Goal: Task Accomplishment & Management: Use online tool/utility

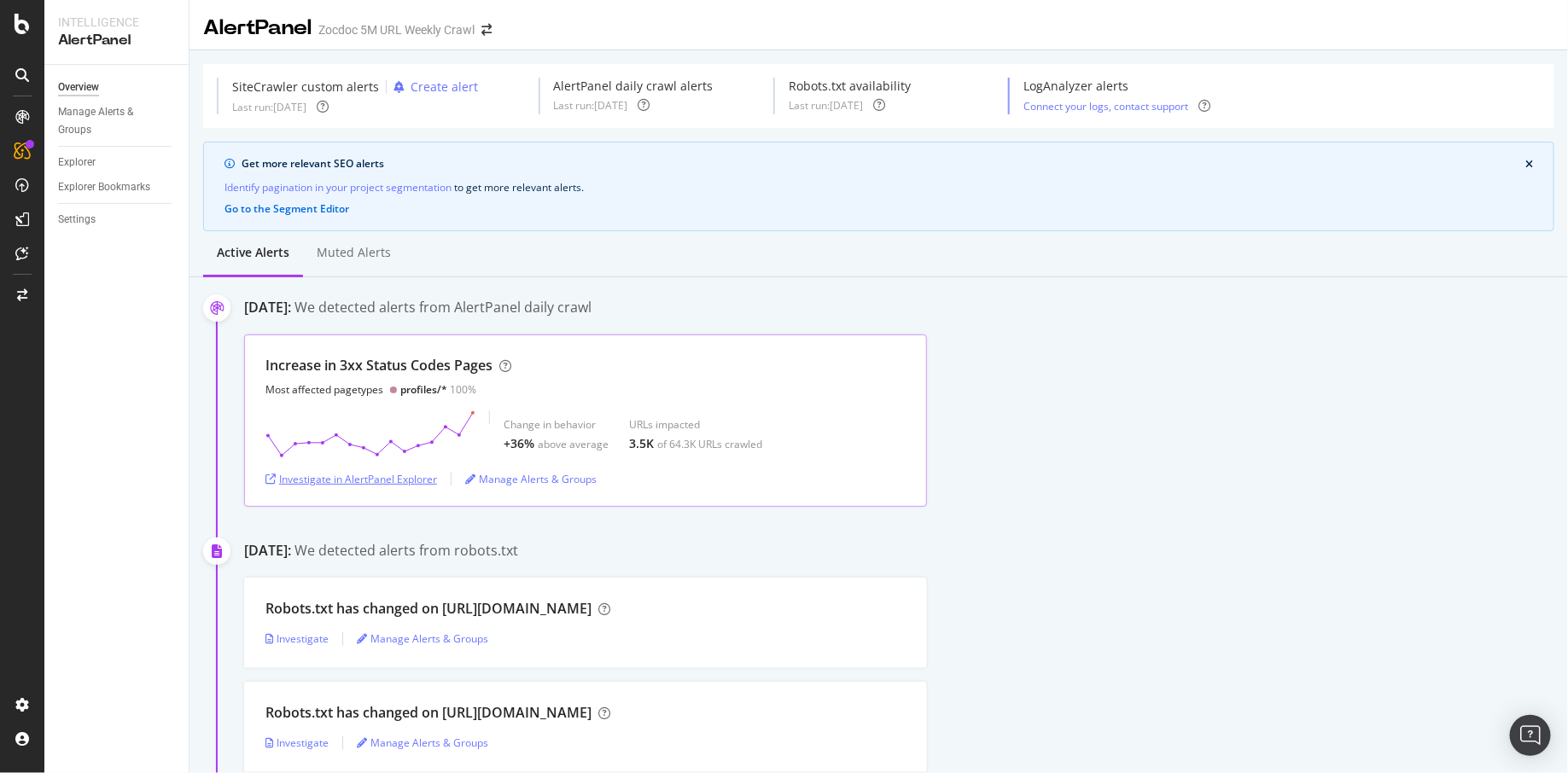
click at [391, 479] on div "Investigate in AlertPanel Explorer" at bounding box center [352, 479] width 171 height 15
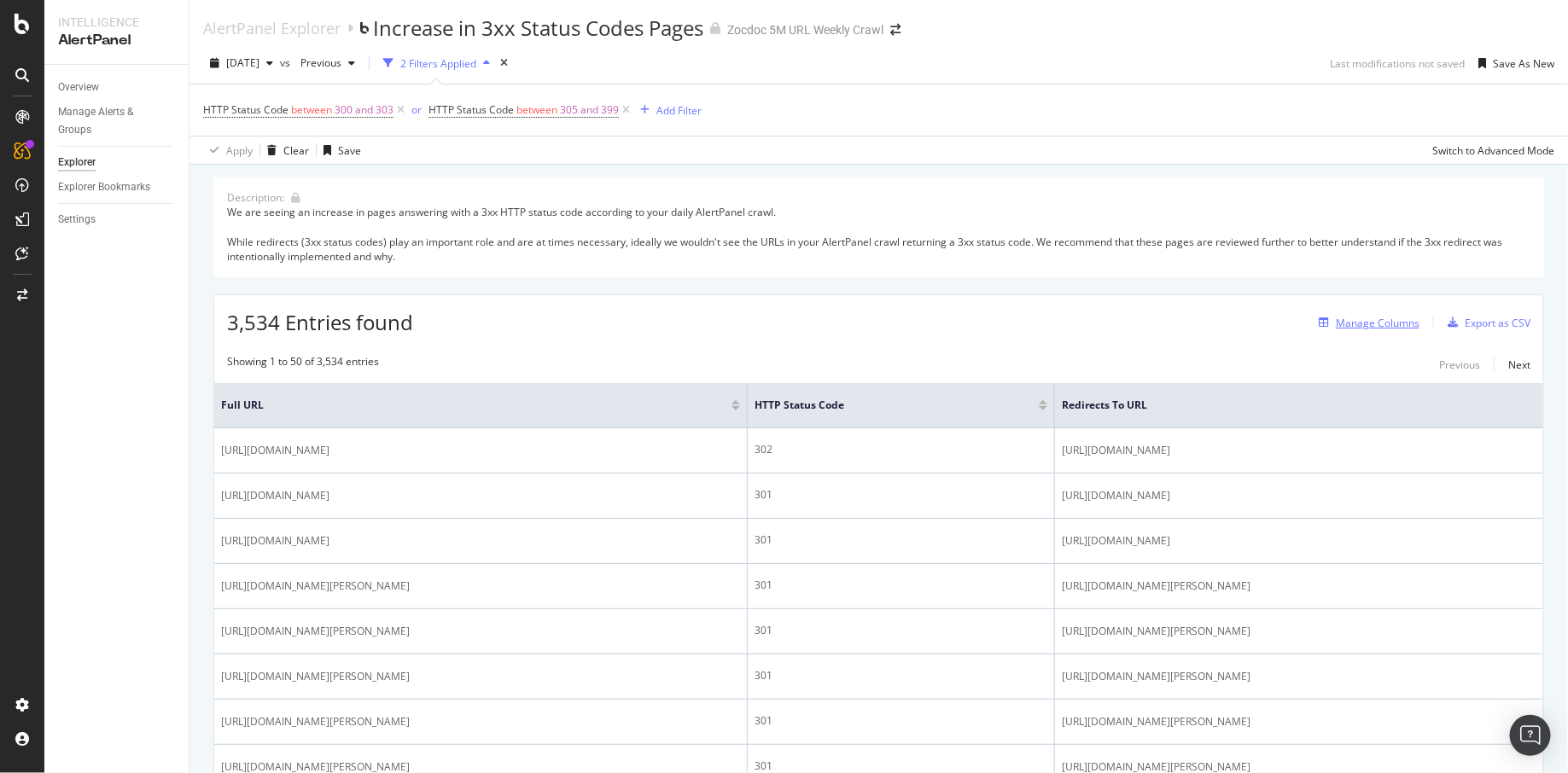
click at [1336, 321] on div "Manage Columns" at bounding box center [1378, 322] width 84 height 15
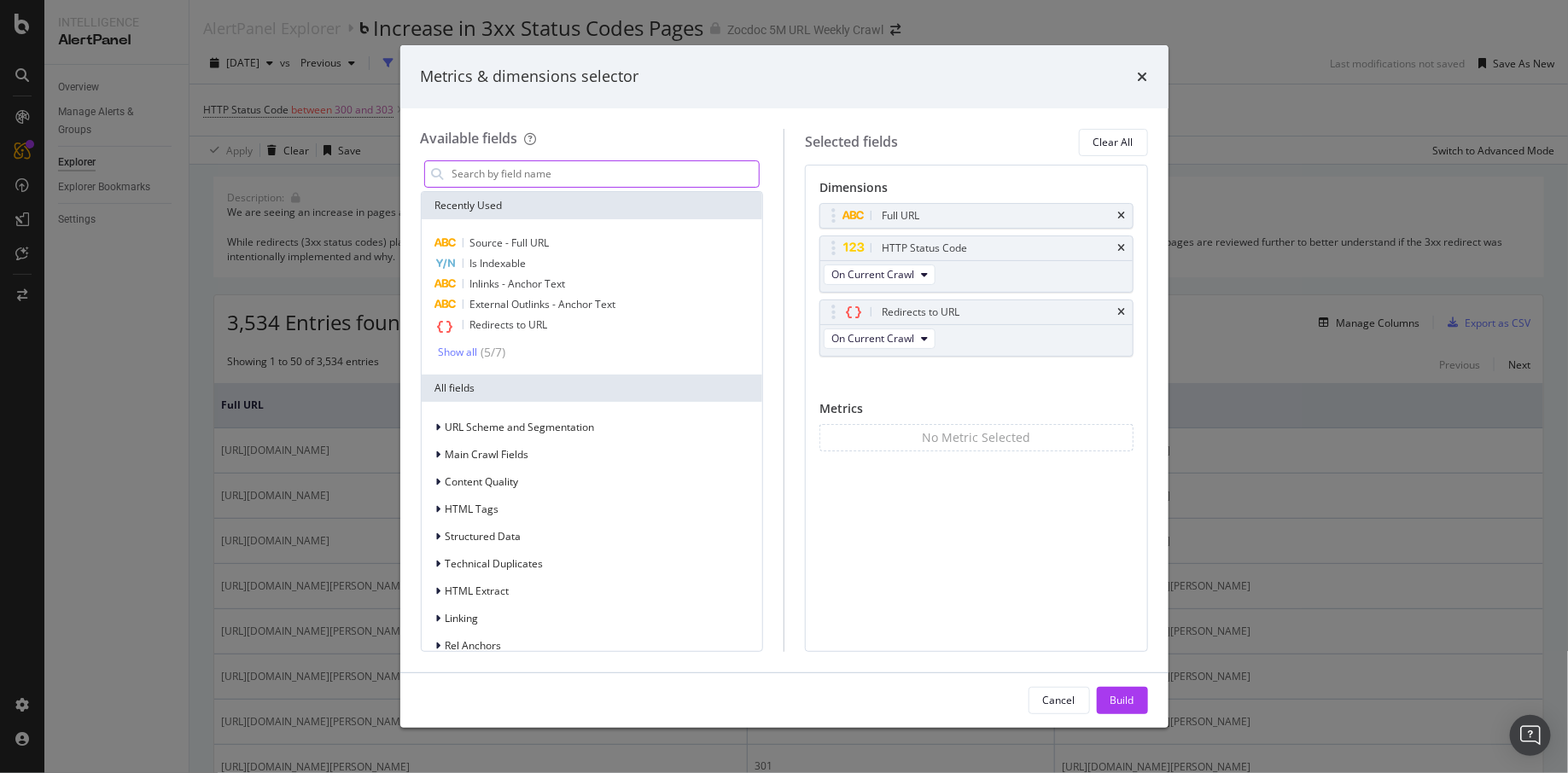
click at [601, 177] on input "modal" at bounding box center [605, 174] width 309 height 25
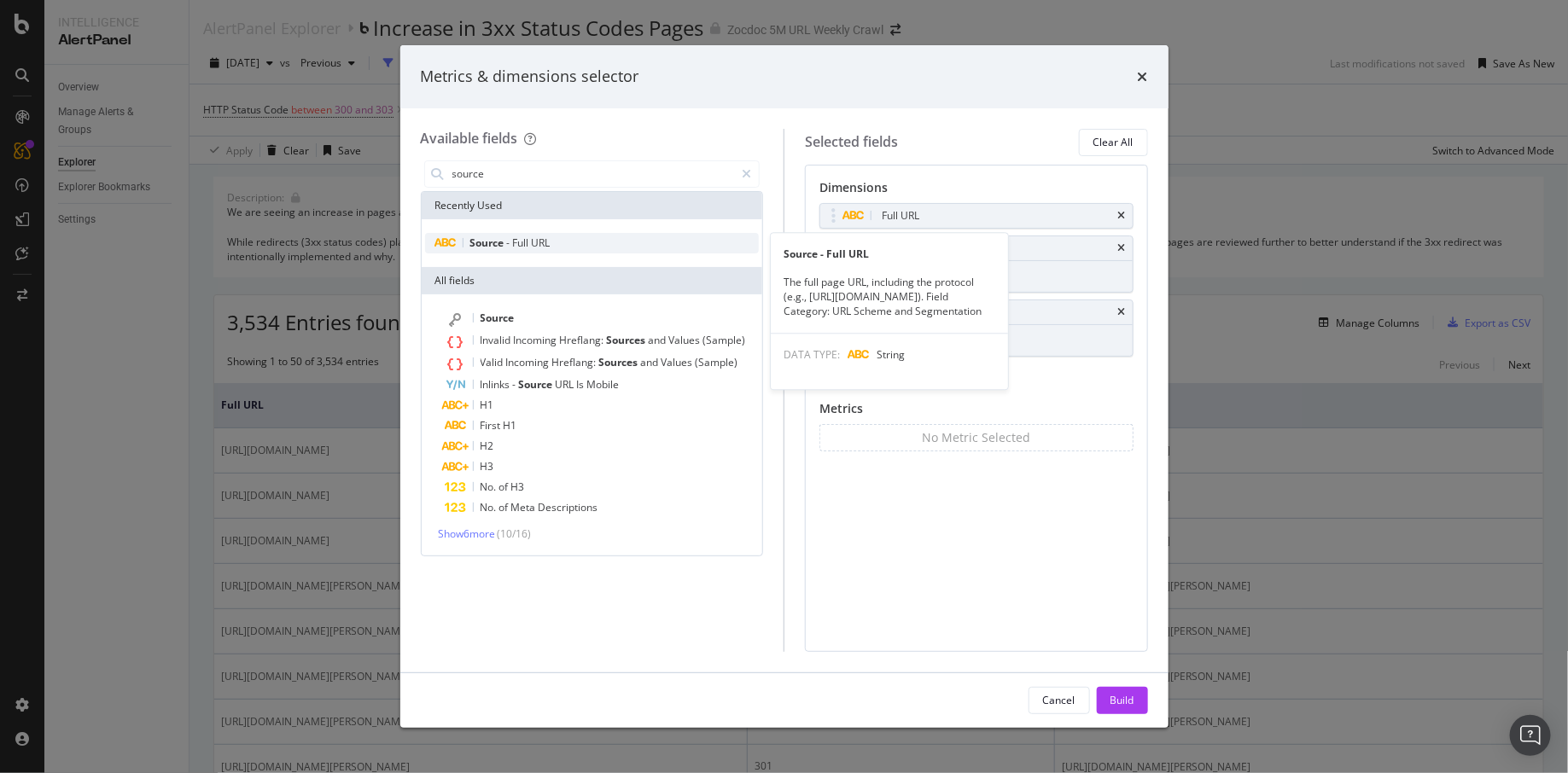
type input "source"
click at [534, 237] on span "URL" at bounding box center [541, 242] width 19 height 15
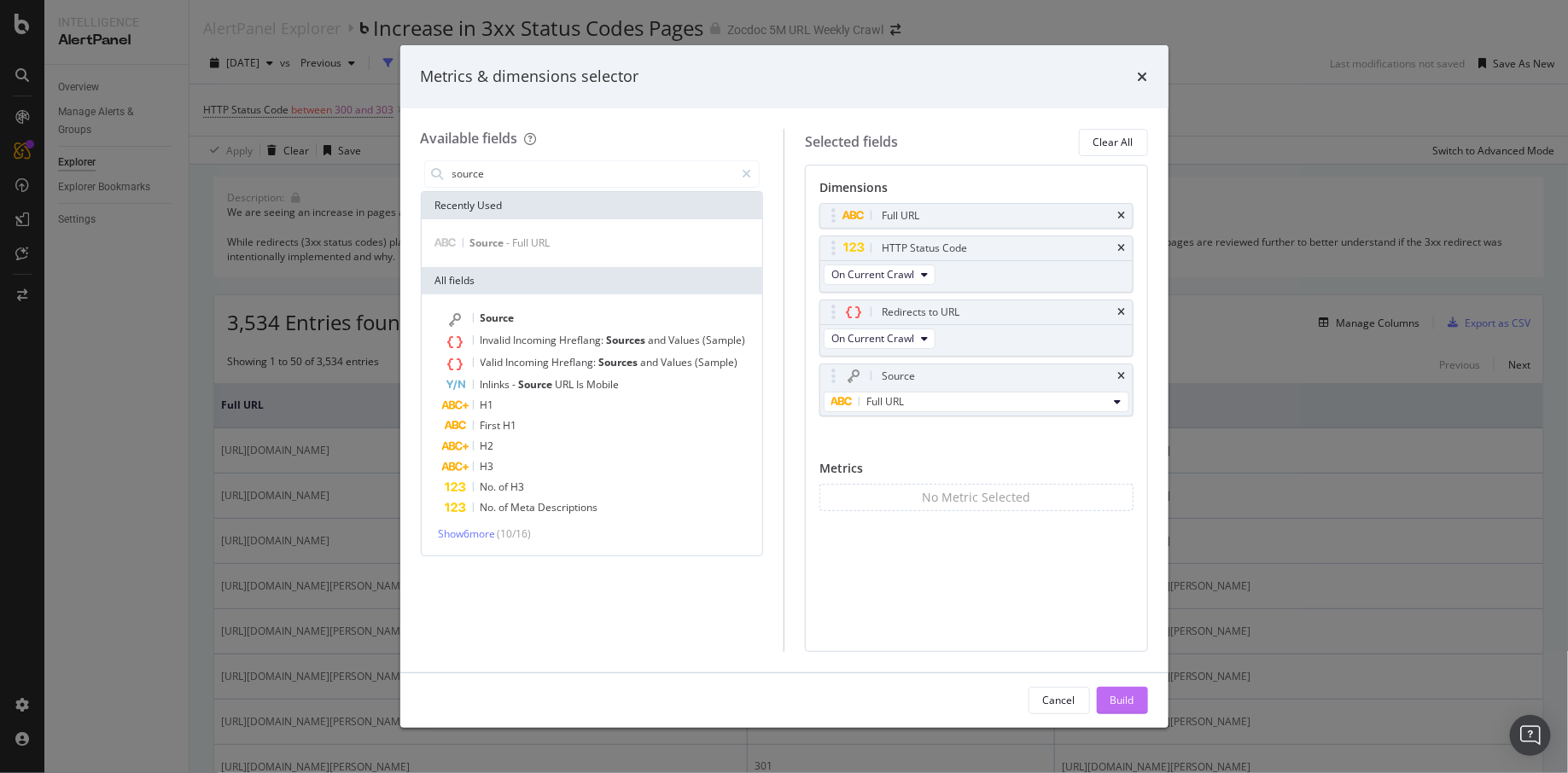
click at [1121, 699] on div "Build" at bounding box center [1122, 700] width 24 height 15
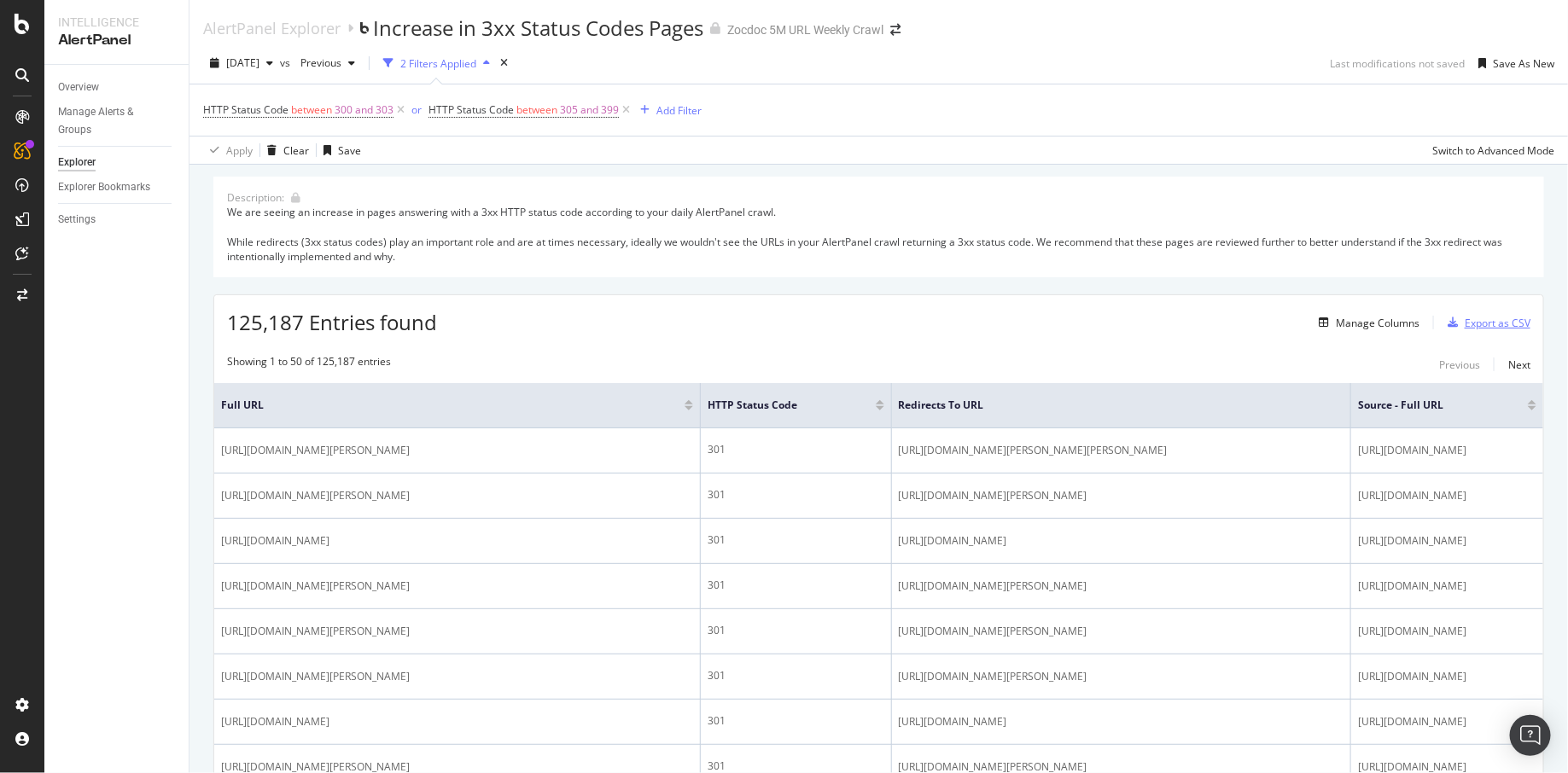
click at [1489, 315] on div "Export as CSV" at bounding box center [1497, 322] width 65 height 15
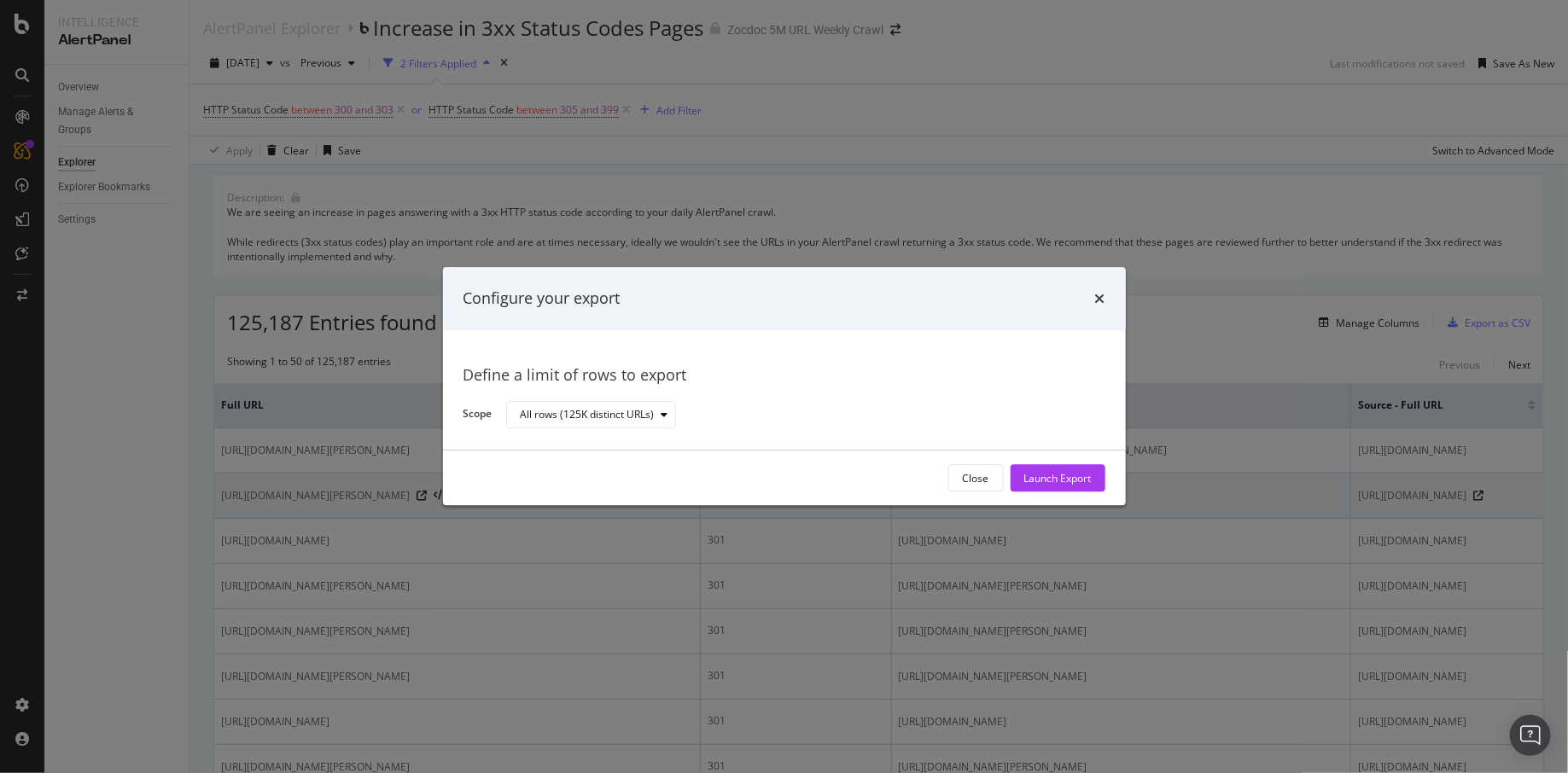
click at [1048, 473] on div "Launch Export" at bounding box center [1058, 478] width 67 height 15
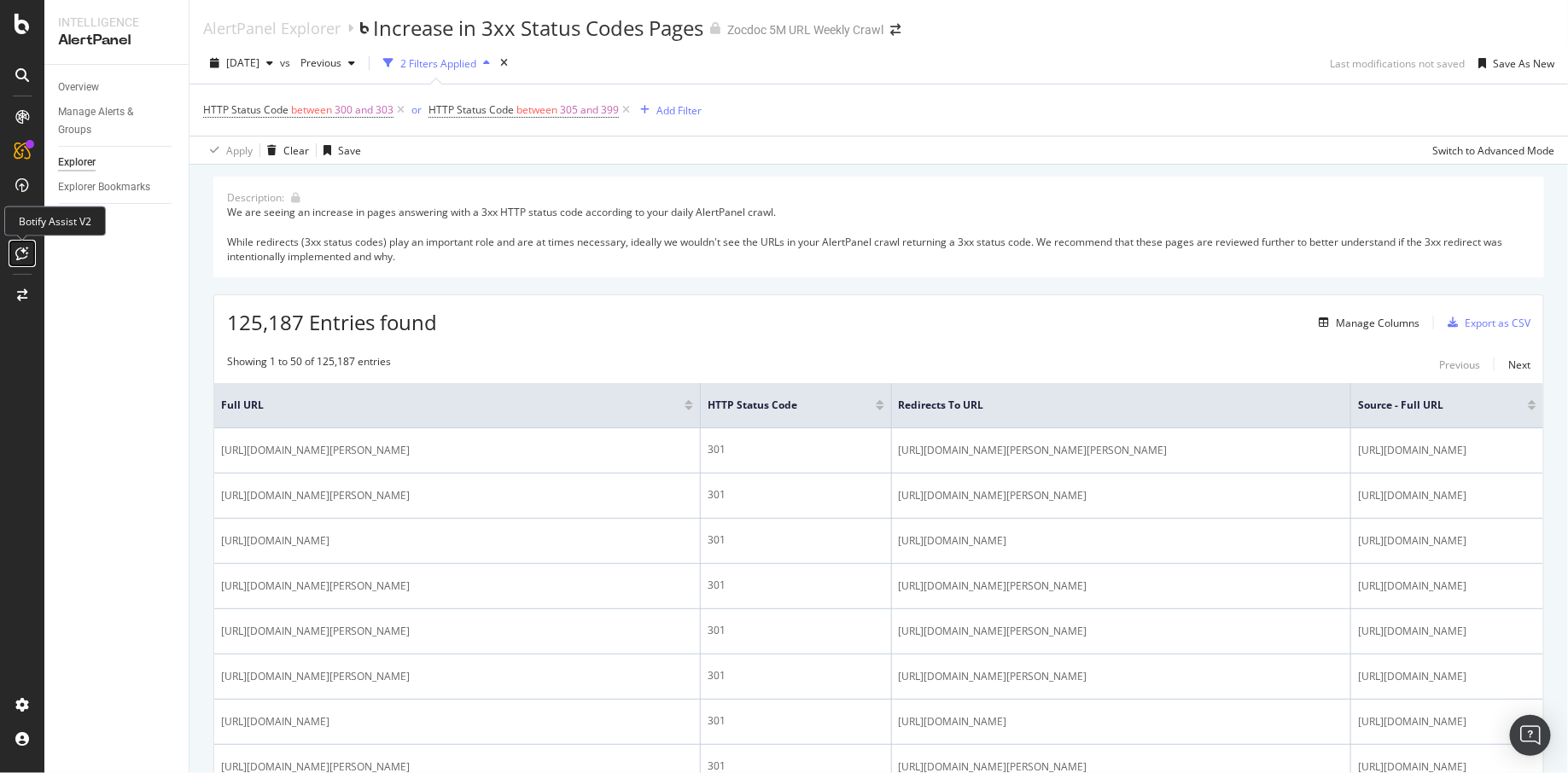
click at [29, 252] on div at bounding box center [22, 253] width 27 height 27
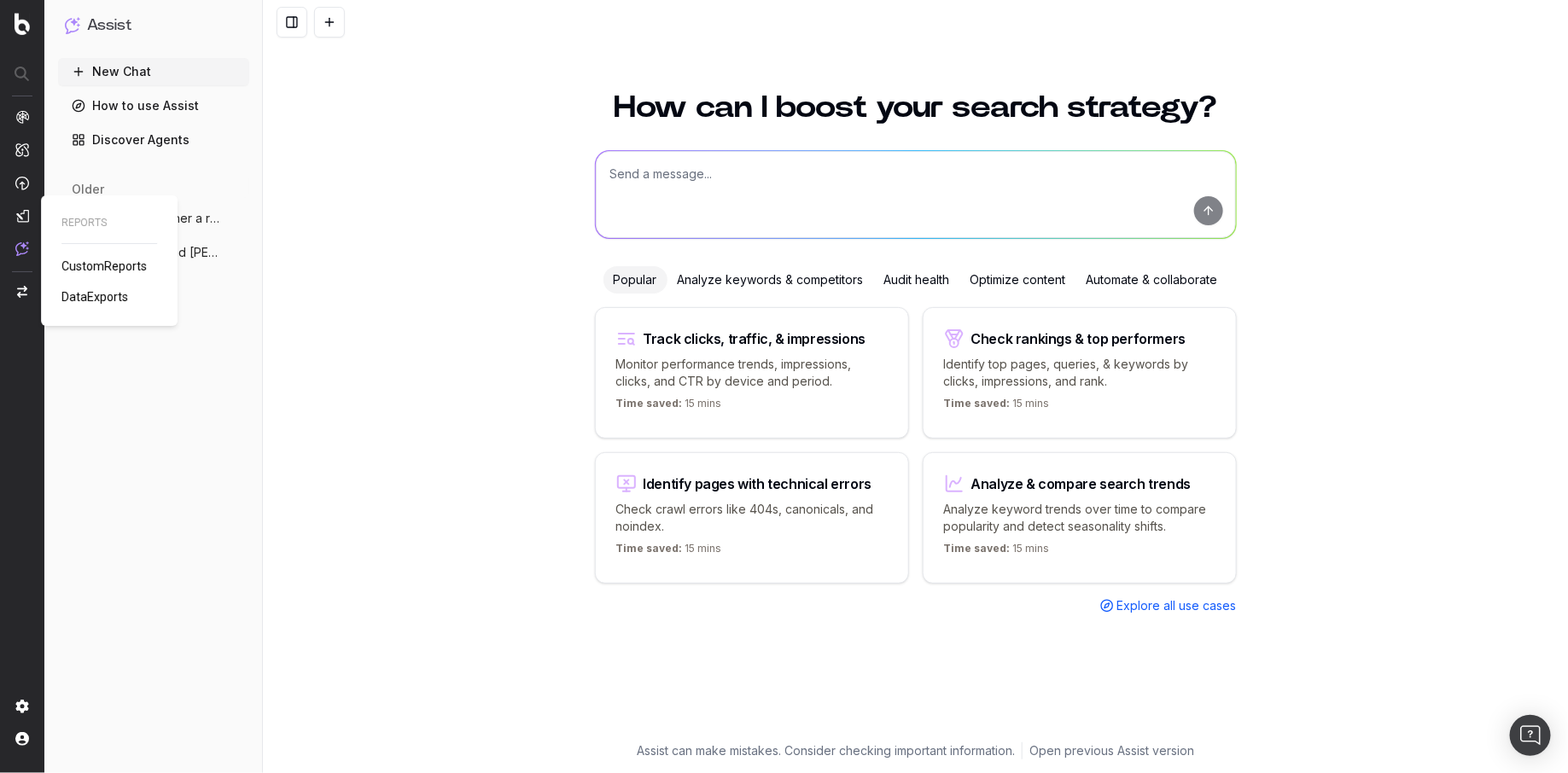
click at [114, 301] on span "DataExports" at bounding box center [94, 297] width 66 height 14
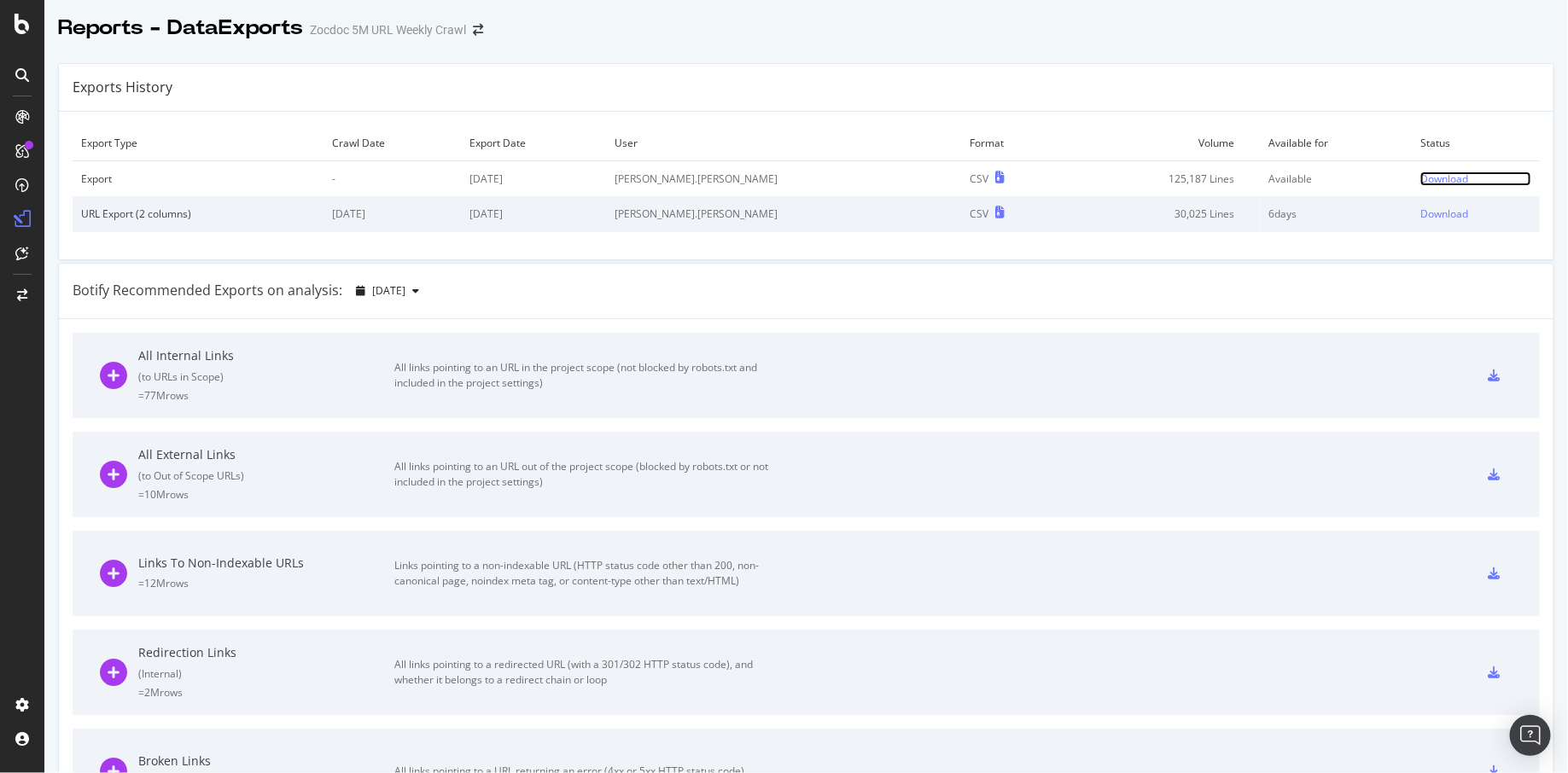
click at [1420, 177] on div "Download" at bounding box center [1443, 178] width 48 height 15
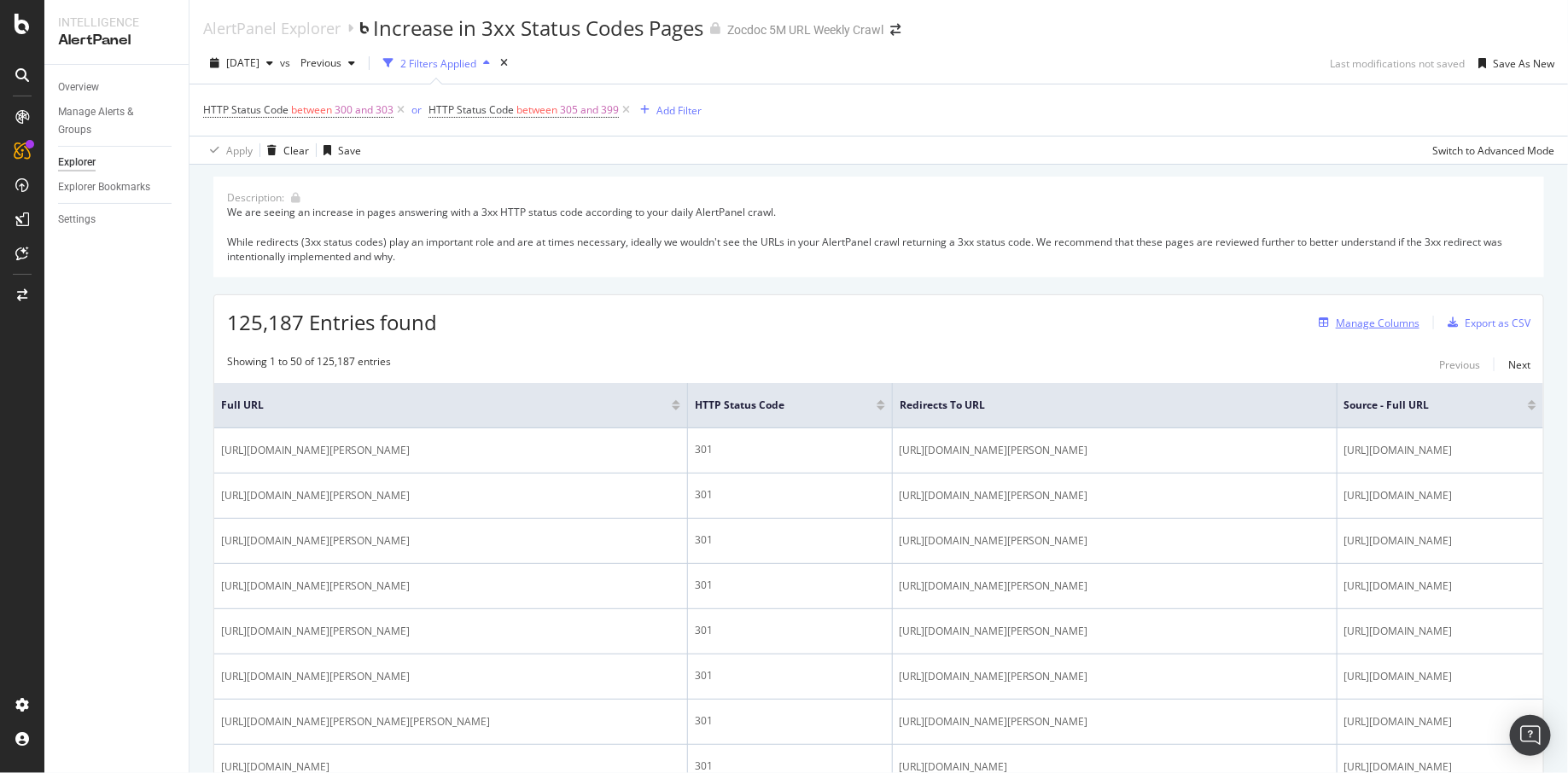
click at [1344, 321] on div "Manage Columns" at bounding box center [1378, 322] width 84 height 15
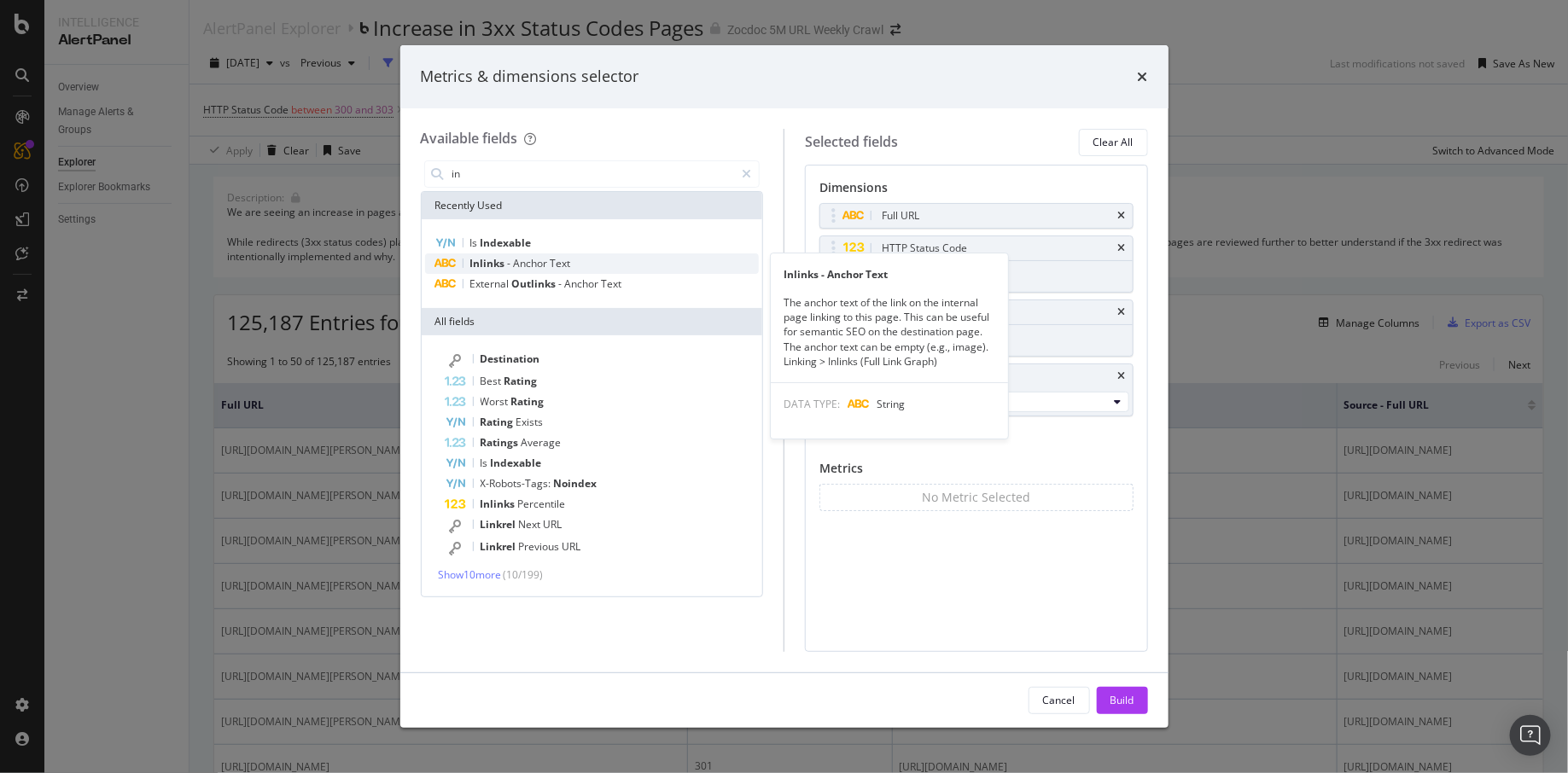
type input "in"
click at [598, 265] on div "Inlinks - Anchor Text" at bounding box center [592, 263] width 335 height 20
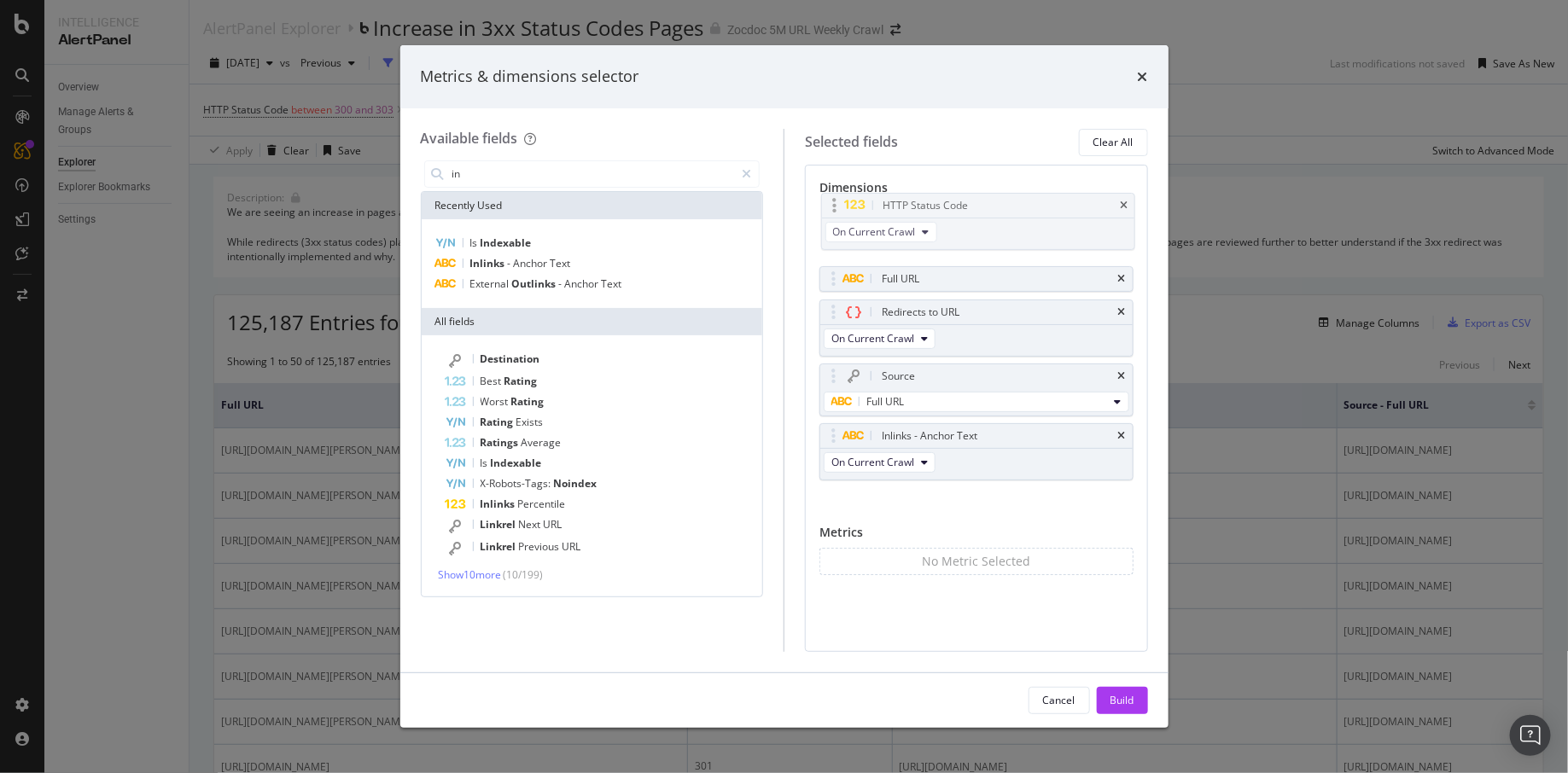
drag, startPoint x: 928, startPoint y: 253, endPoint x: 930, endPoint y: 213, distance: 40.0
click at [929, 212] on body "Intelligence AlertPanel Overview Manage Alerts & Groups Explorer Explorer Bookm…" at bounding box center [784, 386] width 1568 height 773
click at [1121, 698] on div "Build" at bounding box center [1122, 700] width 24 height 15
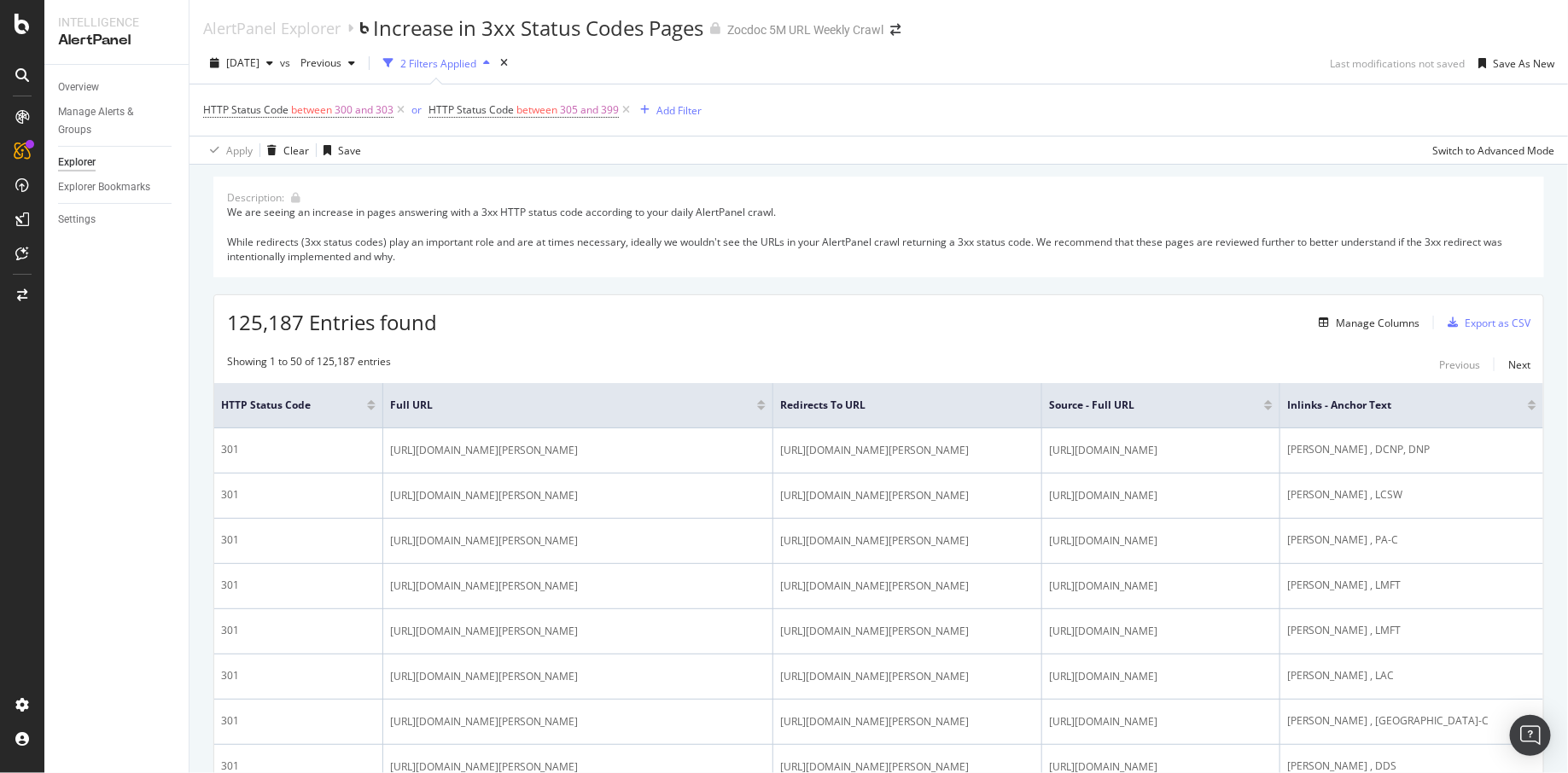
drag, startPoint x: 1093, startPoint y: 309, endPoint x: 949, endPoint y: 322, distance: 144.6
click at [949, 322] on div "125,187 Entries found Manage Columns Export as CSV" at bounding box center [878, 315] width 1329 height 42
click at [1336, 321] on div "Manage Columns" at bounding box center [1378, 322] width 84 height 15
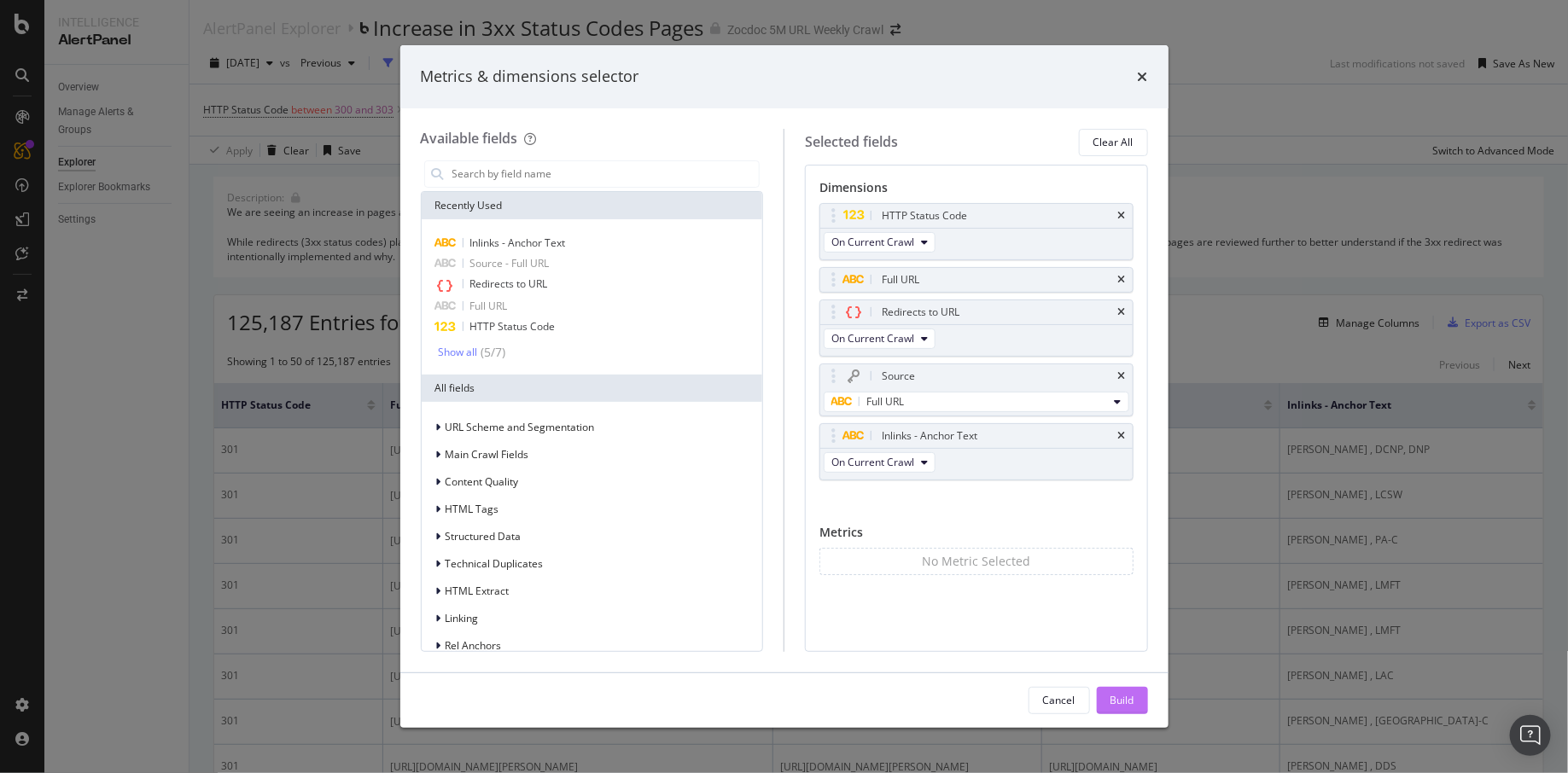
click at [1119, 714] on div "Cancel Build" at bounding box center [784, 700] width 768 height 55
click at [1119, 703] on div "Build" at bounding box center [1122, 700] width 24 height 15
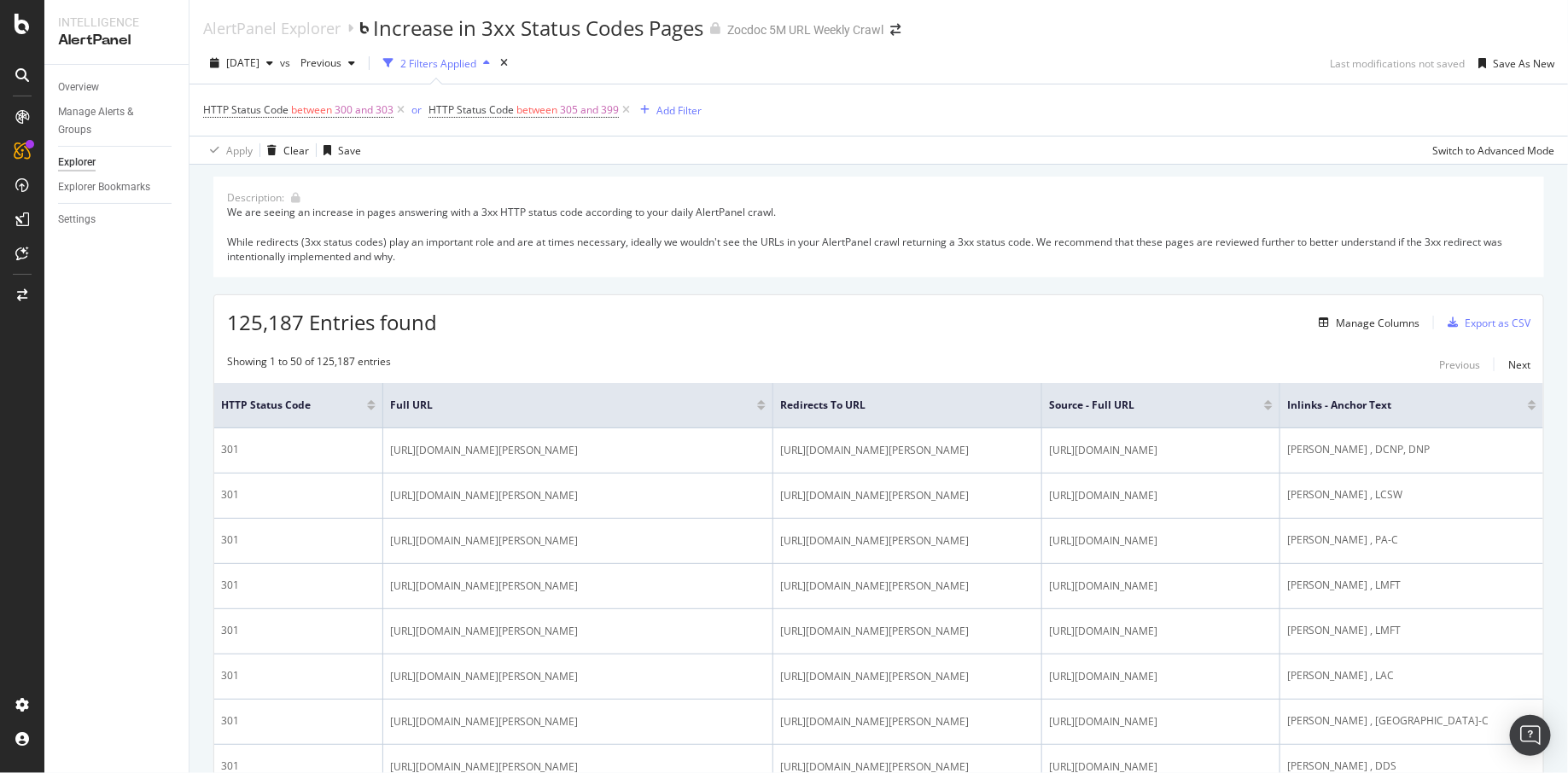
drag, startPoint x: 1109, startPoint y: 348, endPoint x: 659, endPoint y: 354, distance: 450.0
click at [1406, 321] on div "Manage Columns Export as CSV" at bounding box center [1421, 322] width 218 height 29
click at [1385, 321] on div "Manage Columns" at bounding box center [1378, 322] width 84 height 15
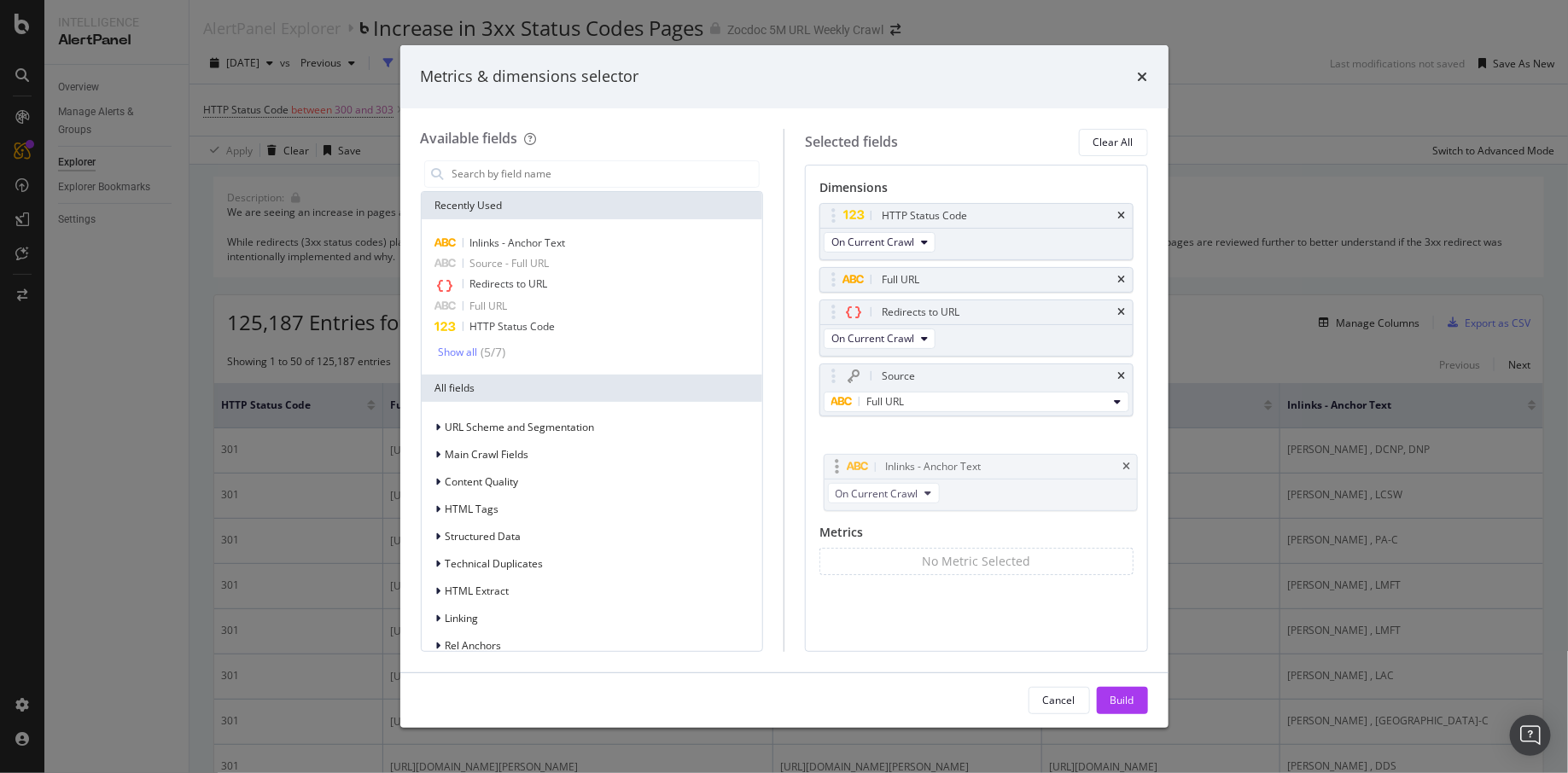
drag, startPoint x: 947, startPoint y: 428, endPoint x: 947, endPoint y: 466, distance: 38.0
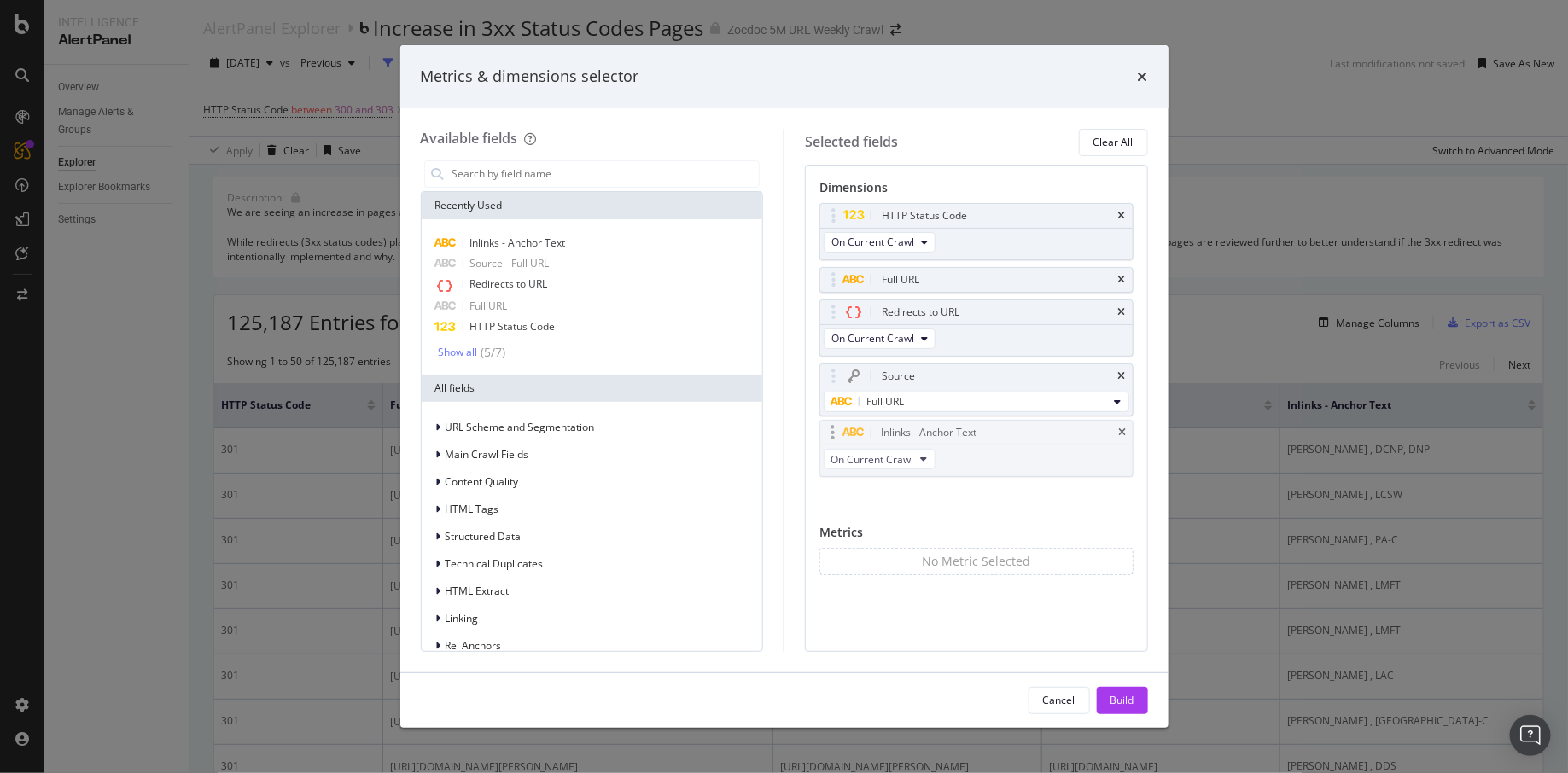
click at [947, 466] on body "Intelligence AlertPanel Overview Manage Alerts & Groups Explorer Explorer Bookm…" at bounding box center [784, 386] width 1568 height 773
click at [1125, 695] on div "Build" at bounding box center [1122, 700] width 24 height 15
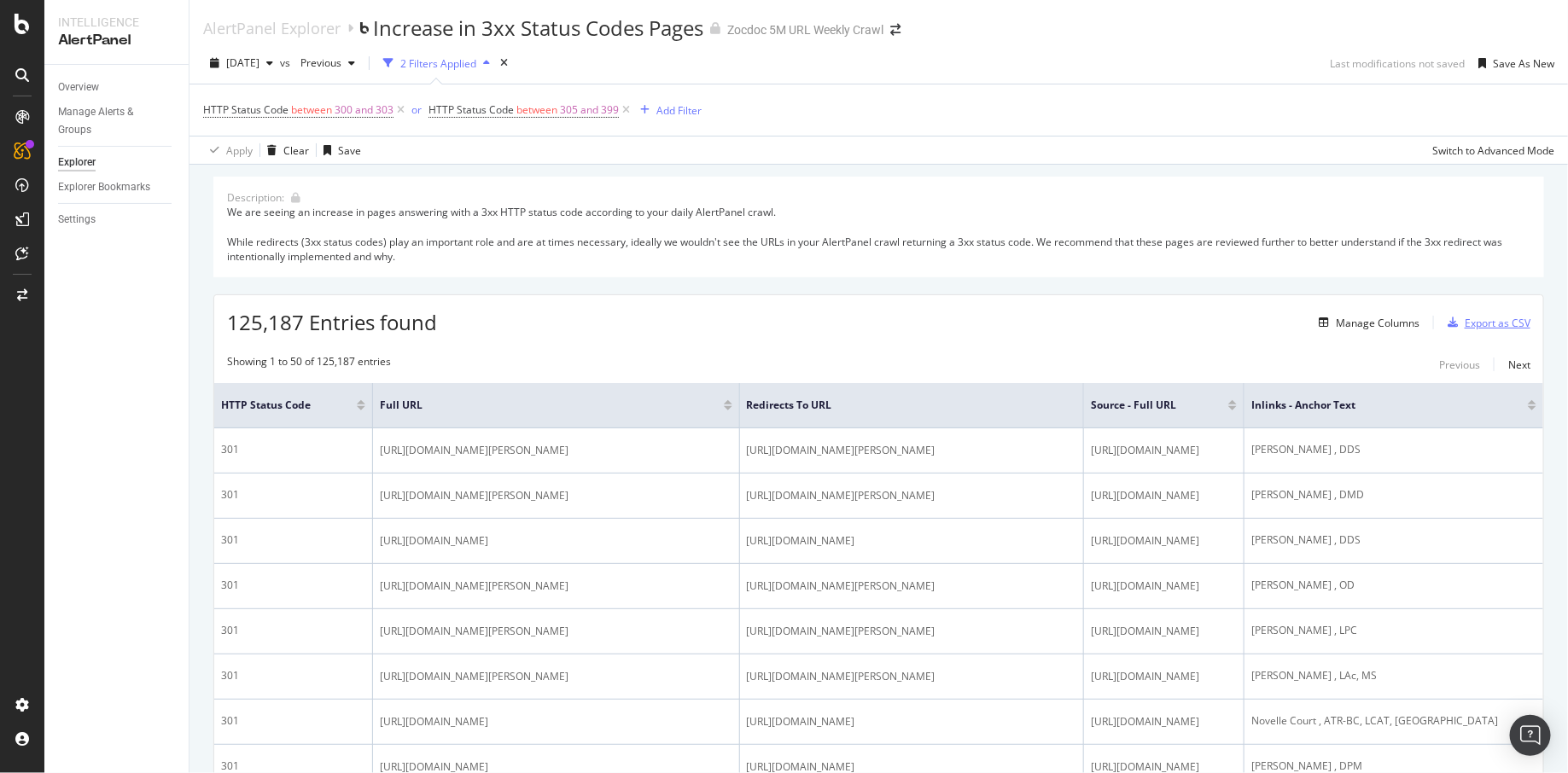
click at [1496, 321] on div "Export as CSV" at bounding box center [1497, 322] width 65 height 15
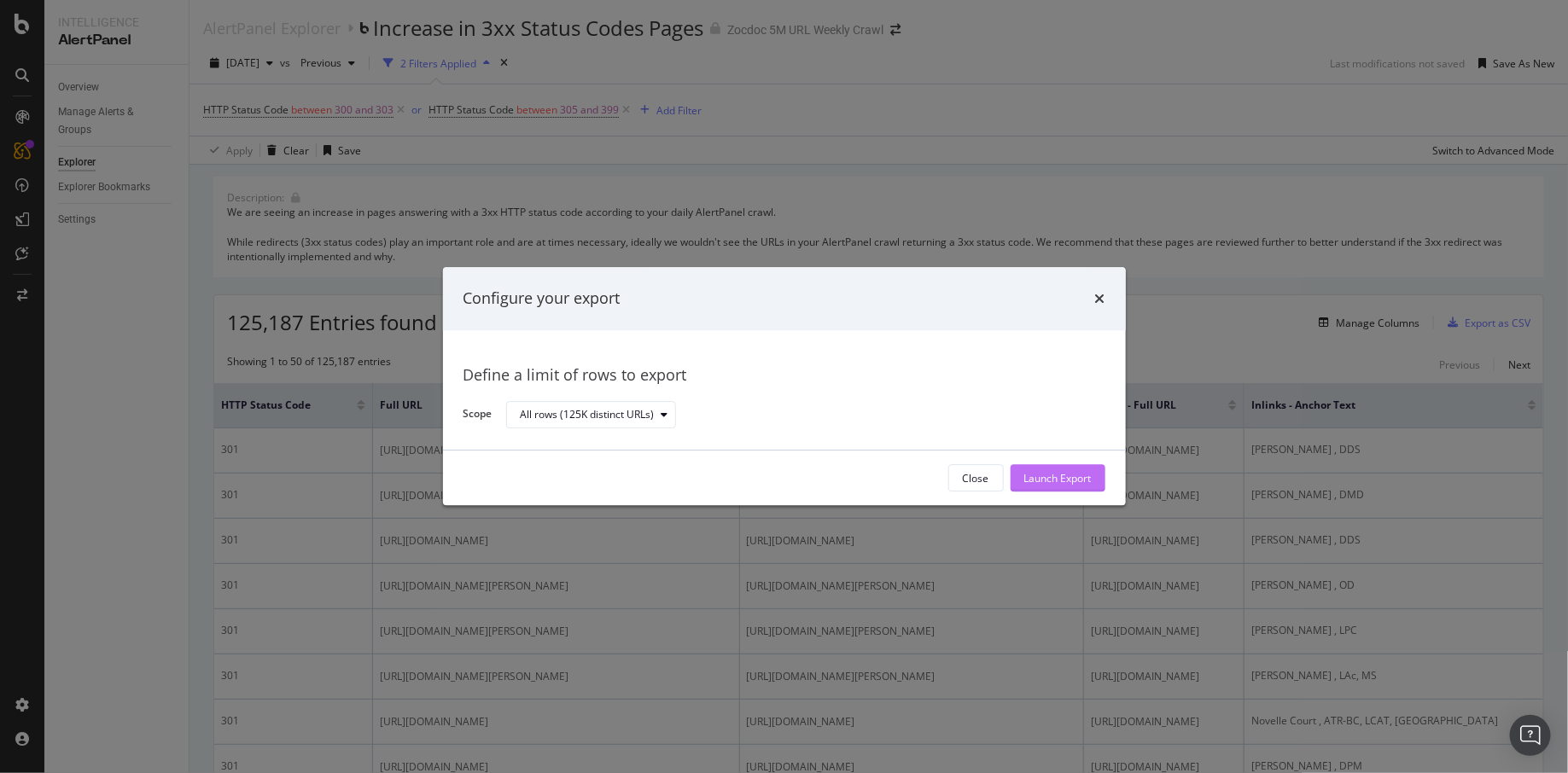
click at [1073, 478] on div "Launch Export" at bounding box center [1058, 478] width 67 height 15
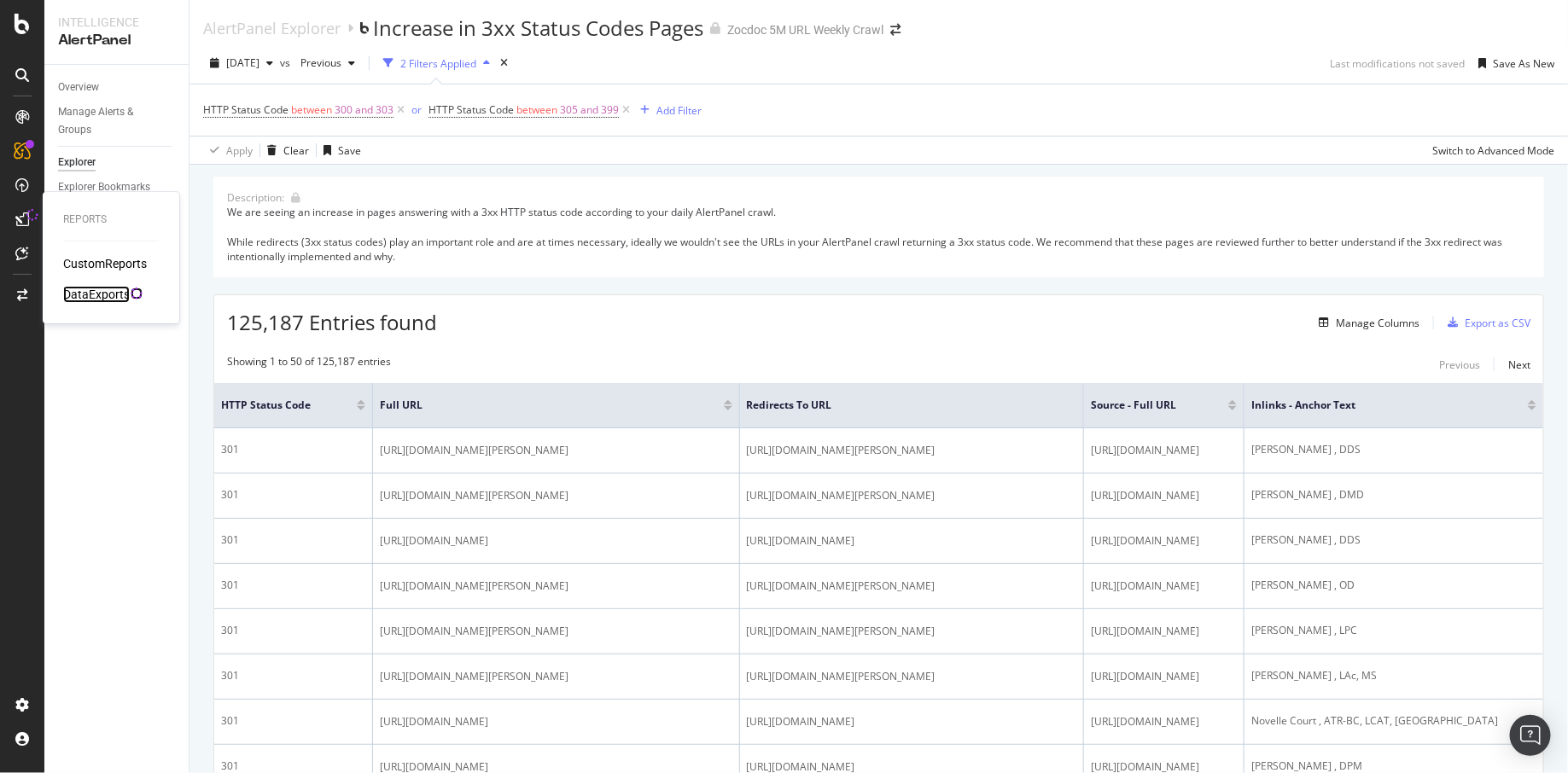
click at [112, 292] on div "DataExports" at bounding box center [96, 295] width 66 height 18
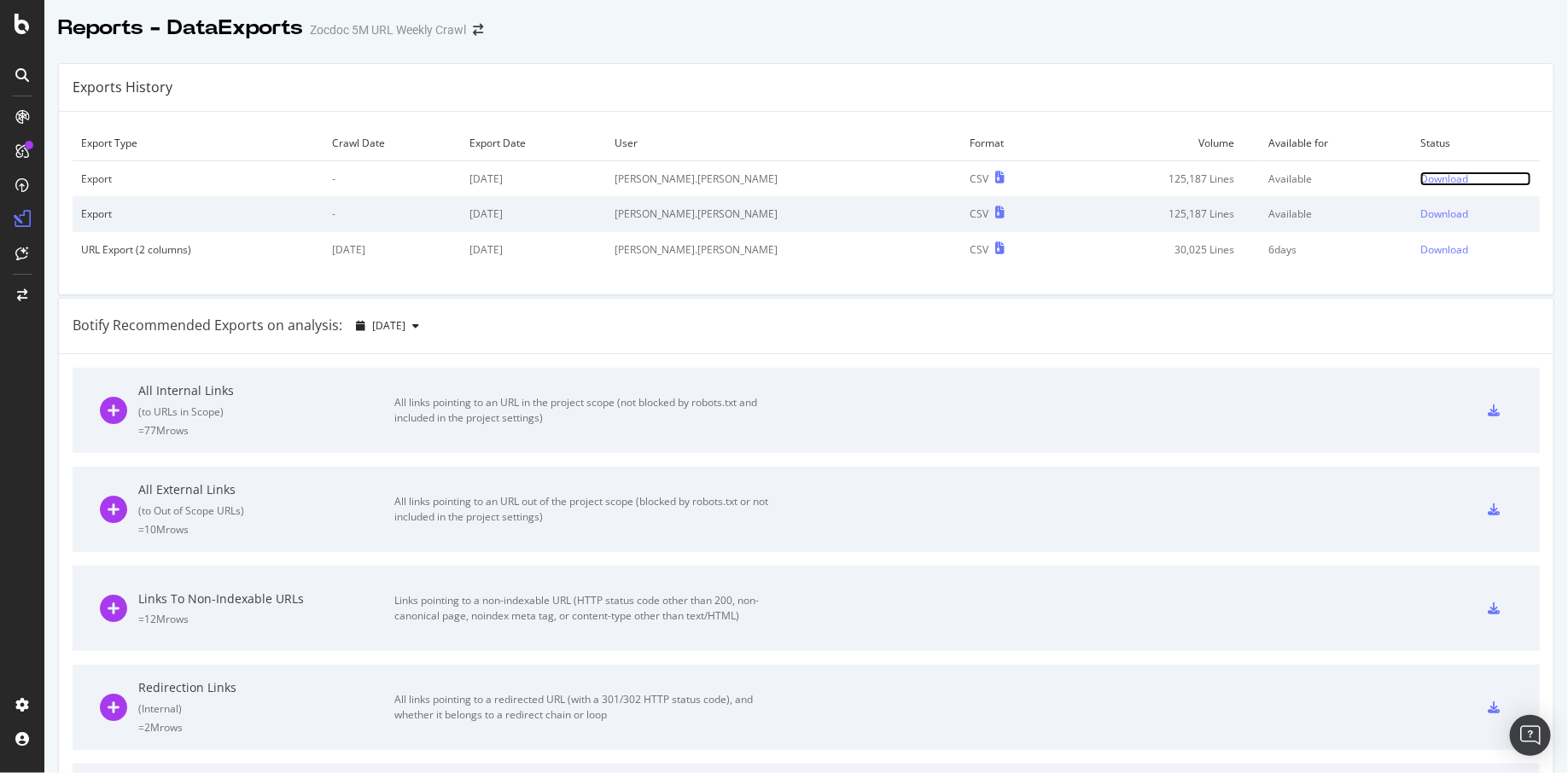
click at [1420, 174] on div "Download" at bounding box center [1443, 178] width 48 height 15
